Goal: Entertainment & Leisure: Consume media (video, audio)

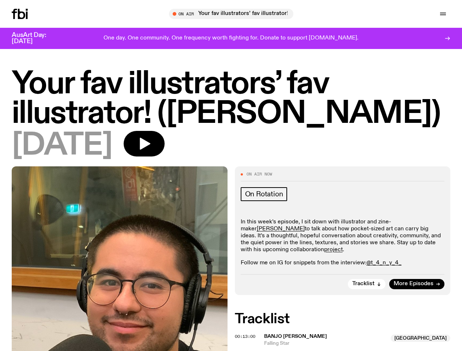
click at [0, 0] on icon "button" at bounding box center [0, 0] width 0 height 0
click at [234, 14] on input "text" at bounding box center [235, 14] width 177 height 6
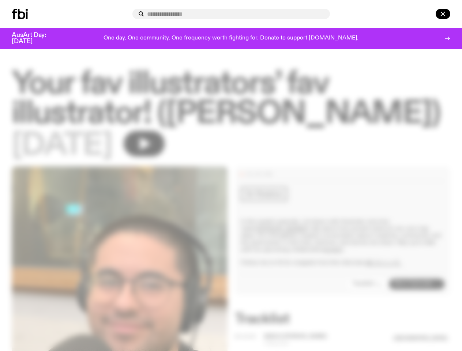
click at [324, 14] on input "text" at bounding box center [235, 14] width 177 height 6
click at [426, 14] on div at bounding box center [432, 14] width 35 height 10
click at [168, 151] on div at bounding box center [231, 175] width 462 height 351
click at [367, 298] on div at bounding box center [231, 175] width 462 height 351
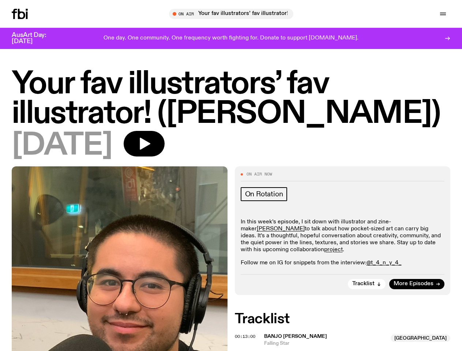
click at [246, 350] on div at bounding box center [231, 175] width 462 height 351
click at [345, 340] on span "Banjo [PERSON_NAME]" at bounding box center [325, 336] width 122 height 7
